Goal: Information Seeking & Learning: Learn about a topic

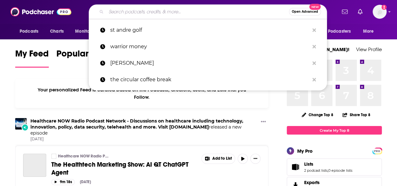
click at [171, 11] on input "Search podcasts, credits, & more..." at bounding box center [197, 12] width 183 height 10
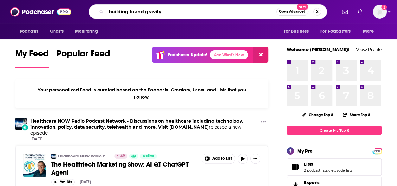
type input "building brand gravity"
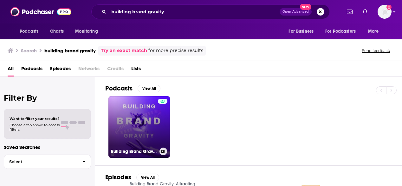
click at [144, 132] on link "Building Brand Gravity: Attracting People Into Your Orbit" at bounding box center [138, 126] width 61 height 61
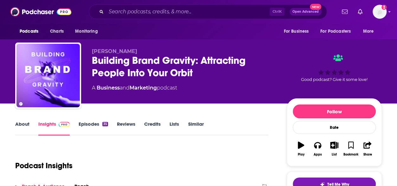
click at [89, 125] on link "Episodes 35" at bounding box center [93, 128] width 29 height 15
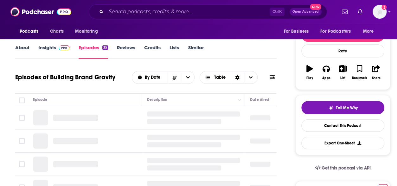
scroll to position [79, 0]
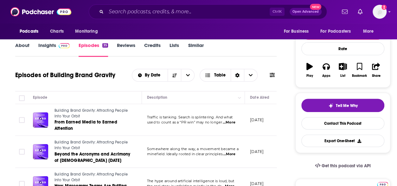
click at [231, 123] on span "...More" at bounding box center [229, 122] width 13 height 5
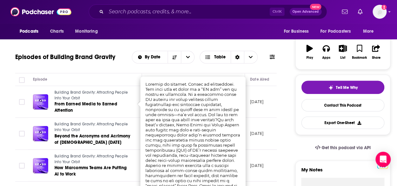
scroll to position [98, 0]
